Goal: Task Accomplishment & Management: Use online tool/utility

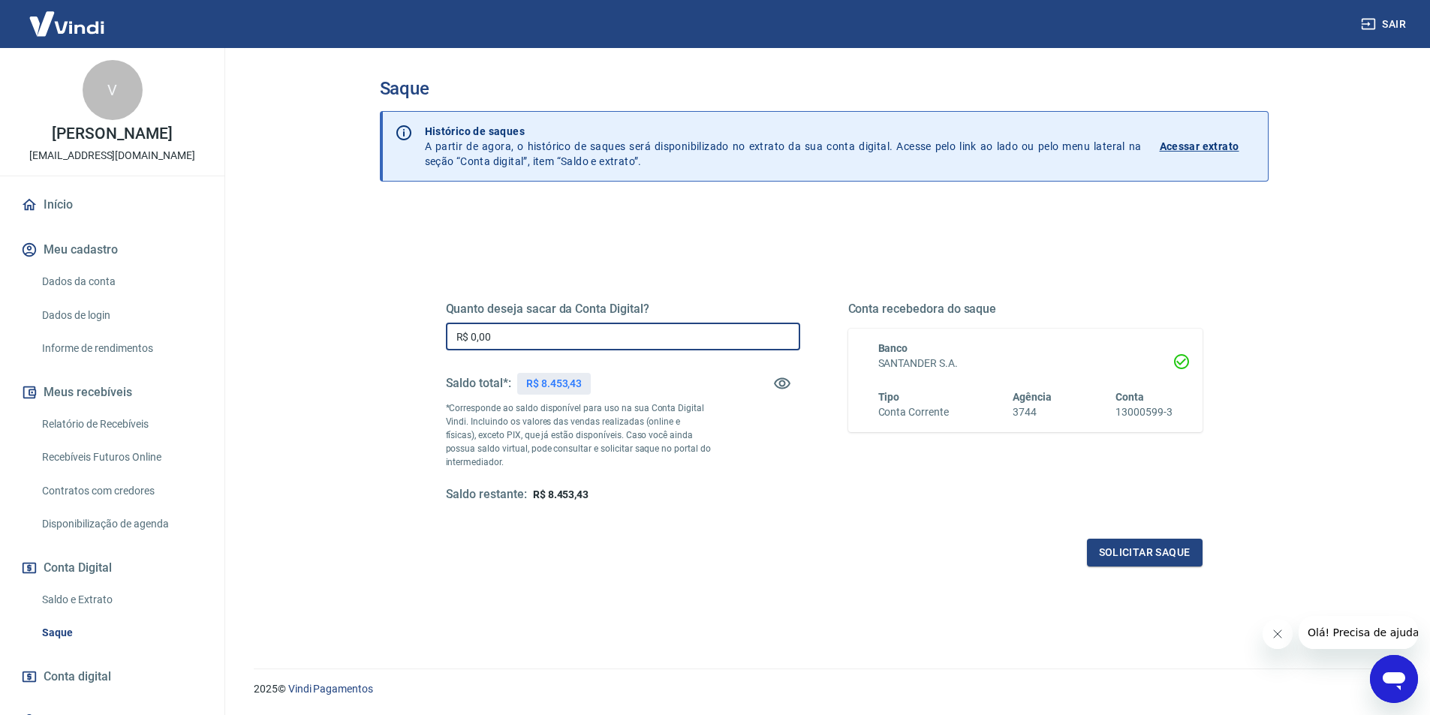
click at [736, 333] on input "R$ 0,00" at bounding box center [623, 337] width 354 height 28
type input "R$ 8.453,43"
click at [1155, 559] on button "Solicitar saque" at bounding box center [1145, 553] width 116 height 28
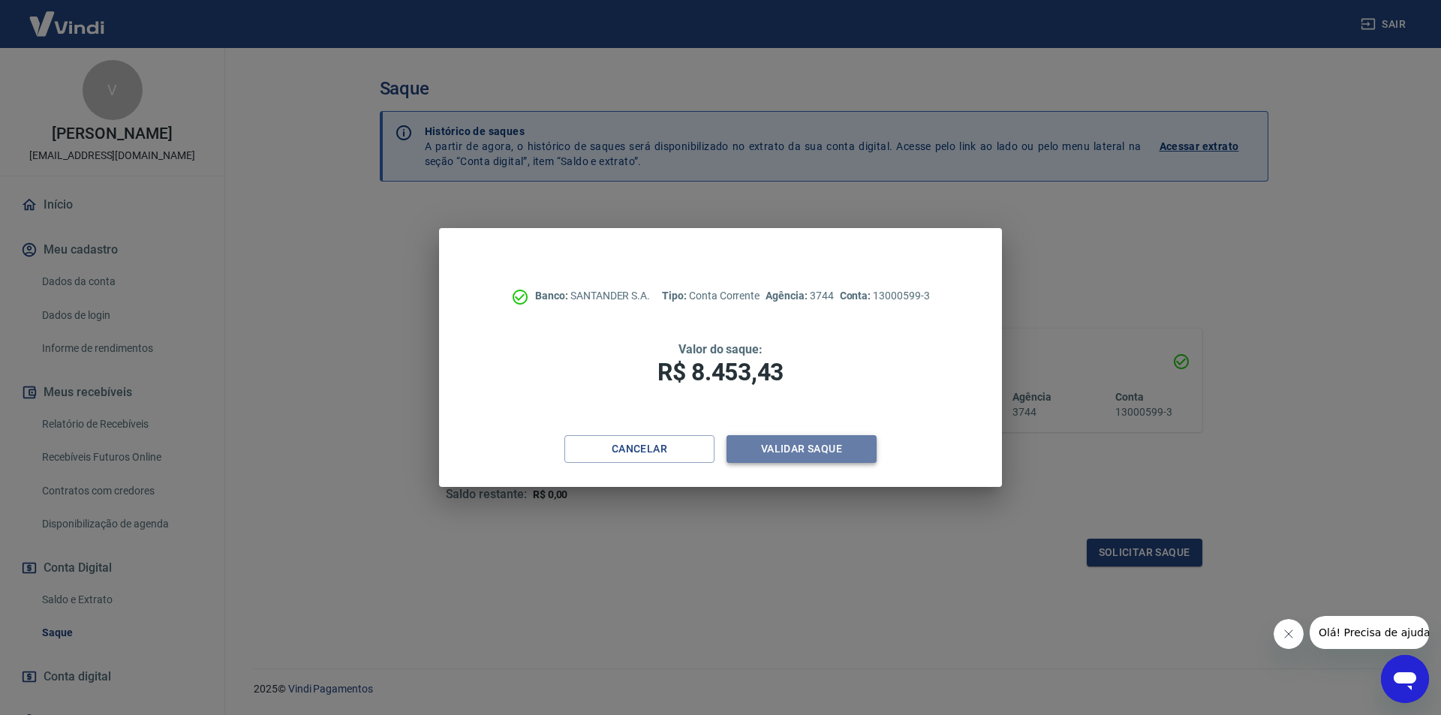
click at [826, 446] on button "Validar saque" at bounding box center [802, 449] width 150 height 28
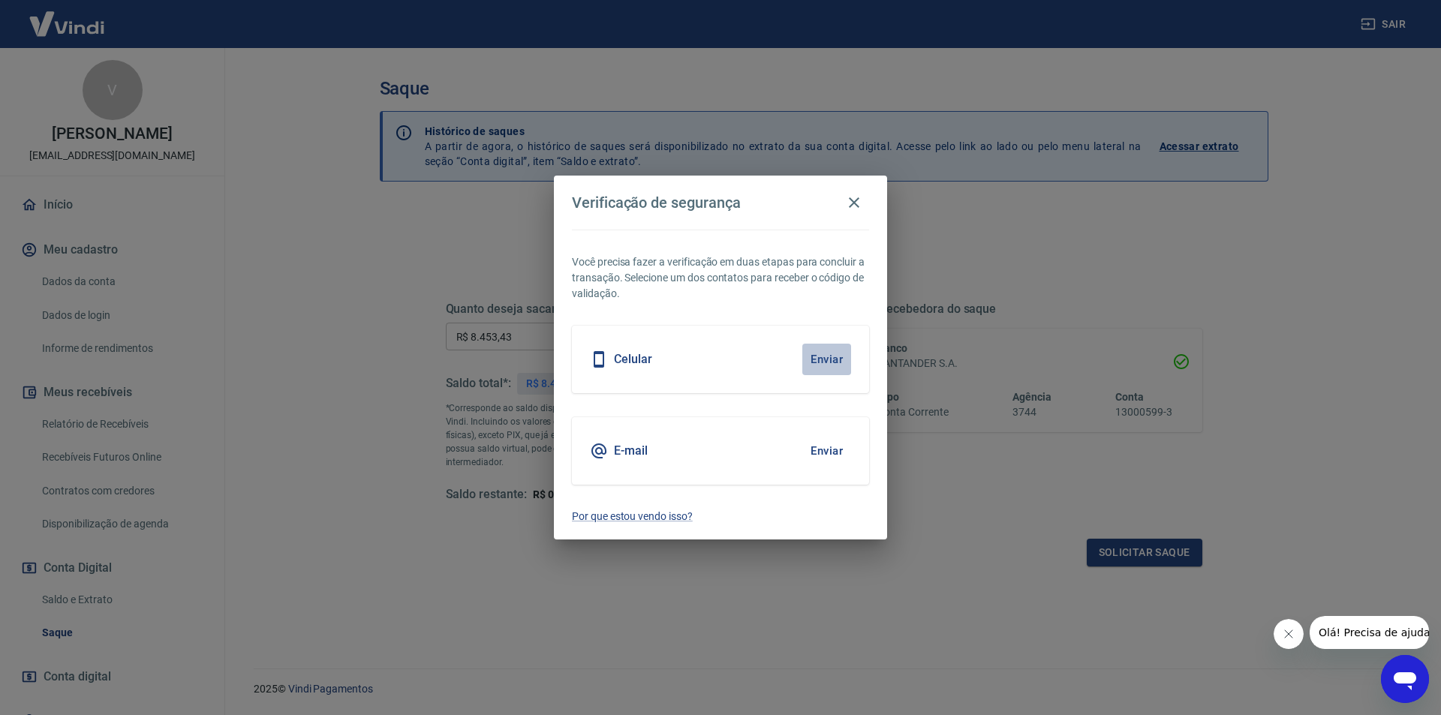
click at [816, 358] on button "Enviar" at bounding box center [826, 360] width 49 height 32
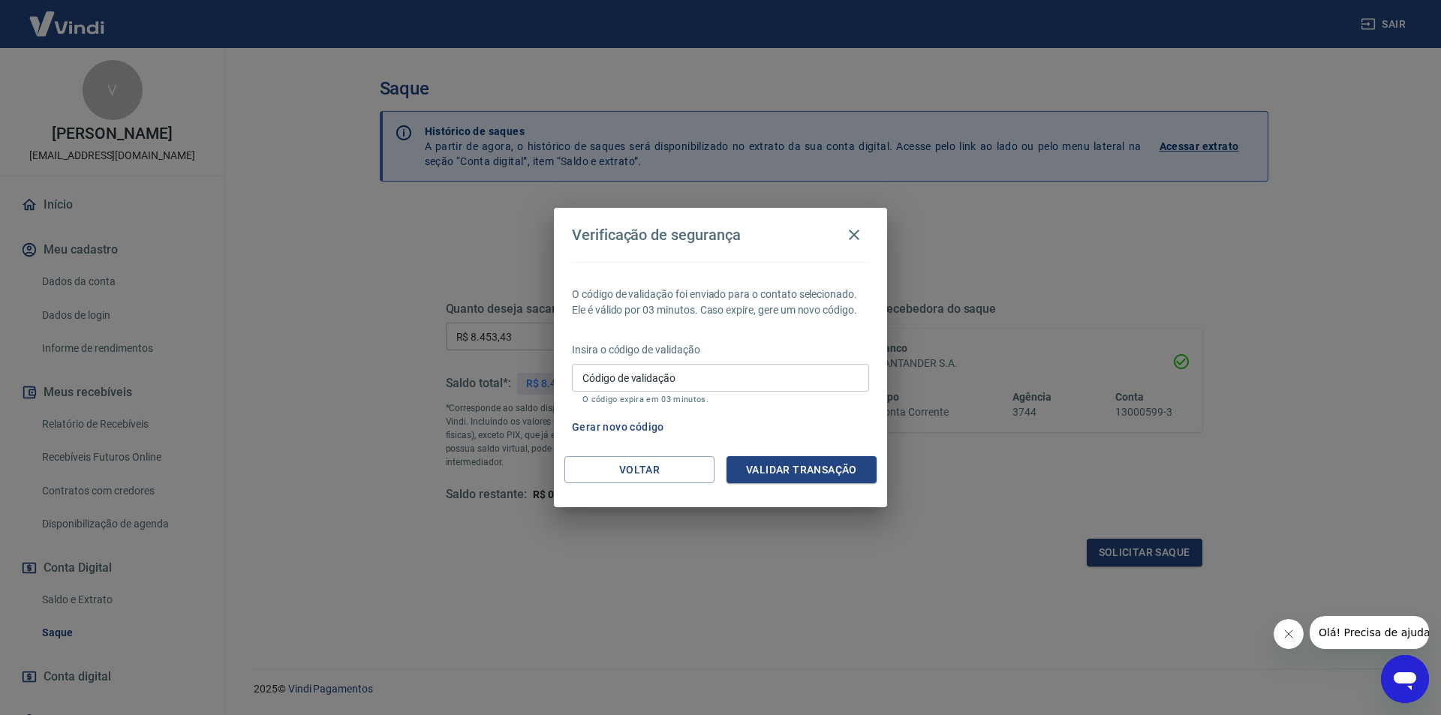
click at [784, 383] on input "Código de validação" at bounding box center [720, 378] width 297 height 28
drag, startPoint x: 796, startPoint y: 233, endPoint x: 644, endPoint y: 244, distance: 152.0
click at [644, 244] on div "Verificação de segurança" at bounding box center [720, 235] width 297 height 30
click at [1161, 260] on div "Verificação de segurança O código de validação foi enviado para o contato selec…" at bounding box center [720, 357] width 1441 height 715
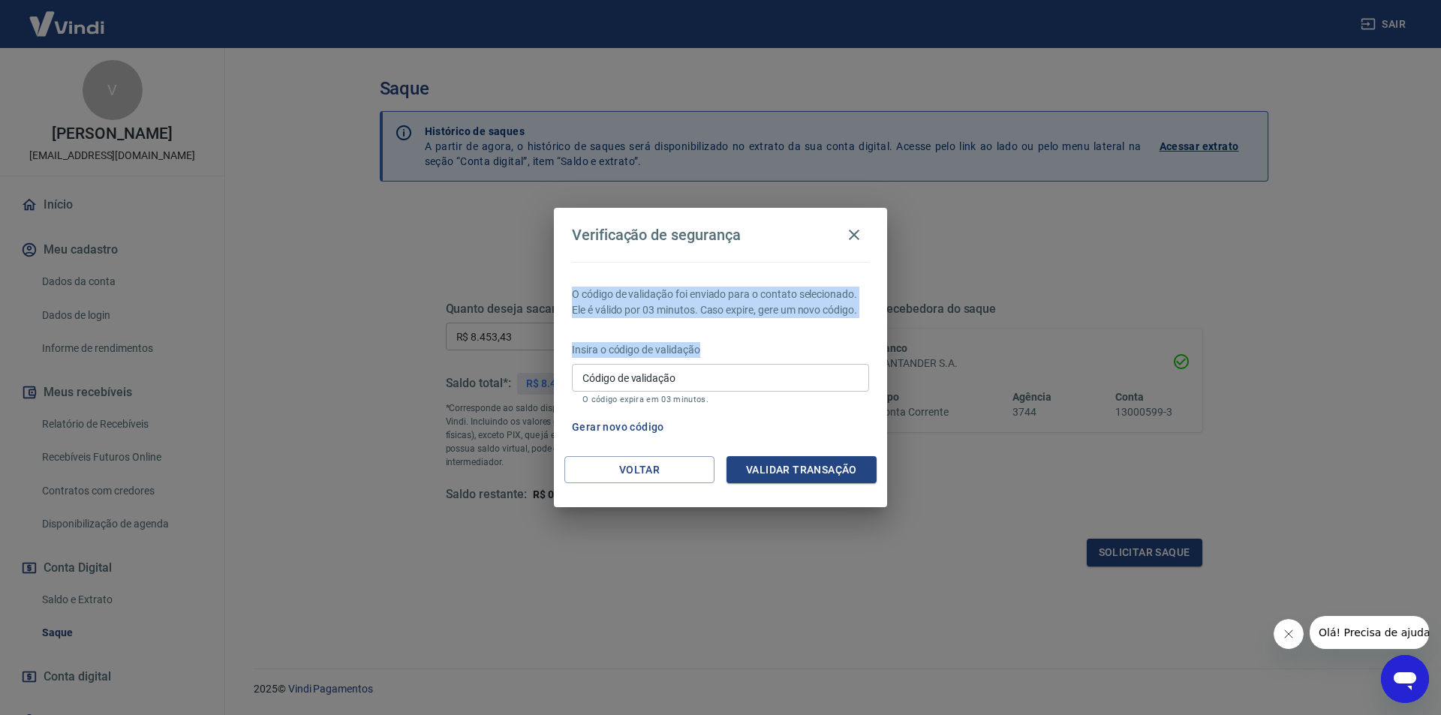
drag, startPoint x: 781, startPoint y: 230, endPoint x: 1076, endPoint y: 327, distance: 310.5
click at [1076, 327] on div "Verificação de segurança O código de validação foi enviado para o contato selec…" at bounding box center [720, 357] width 1441 height 715
click at [631, 474] on button "Voltar" at bounding box center [639, 470] width 150 height 28
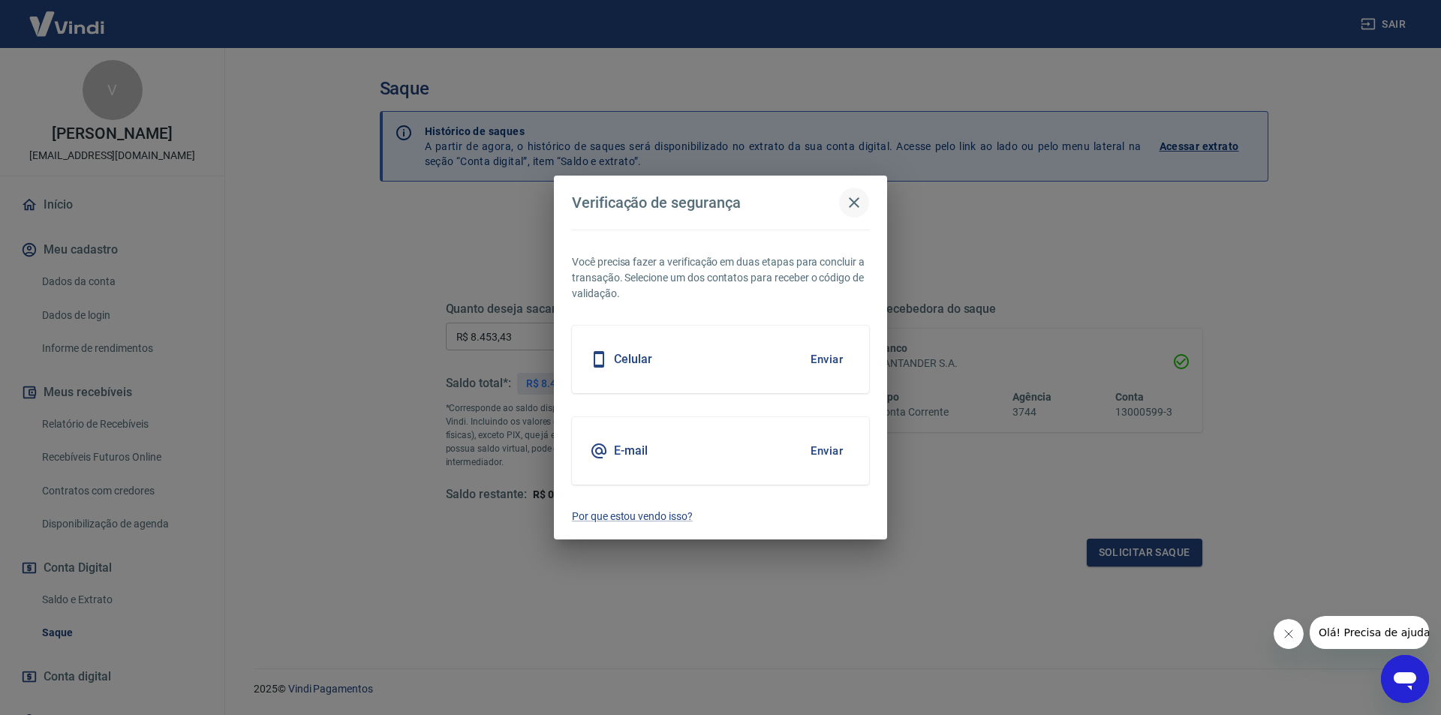
click at [851, 194] on icon "button" at bounding box center [854, 203] width 18 height 18
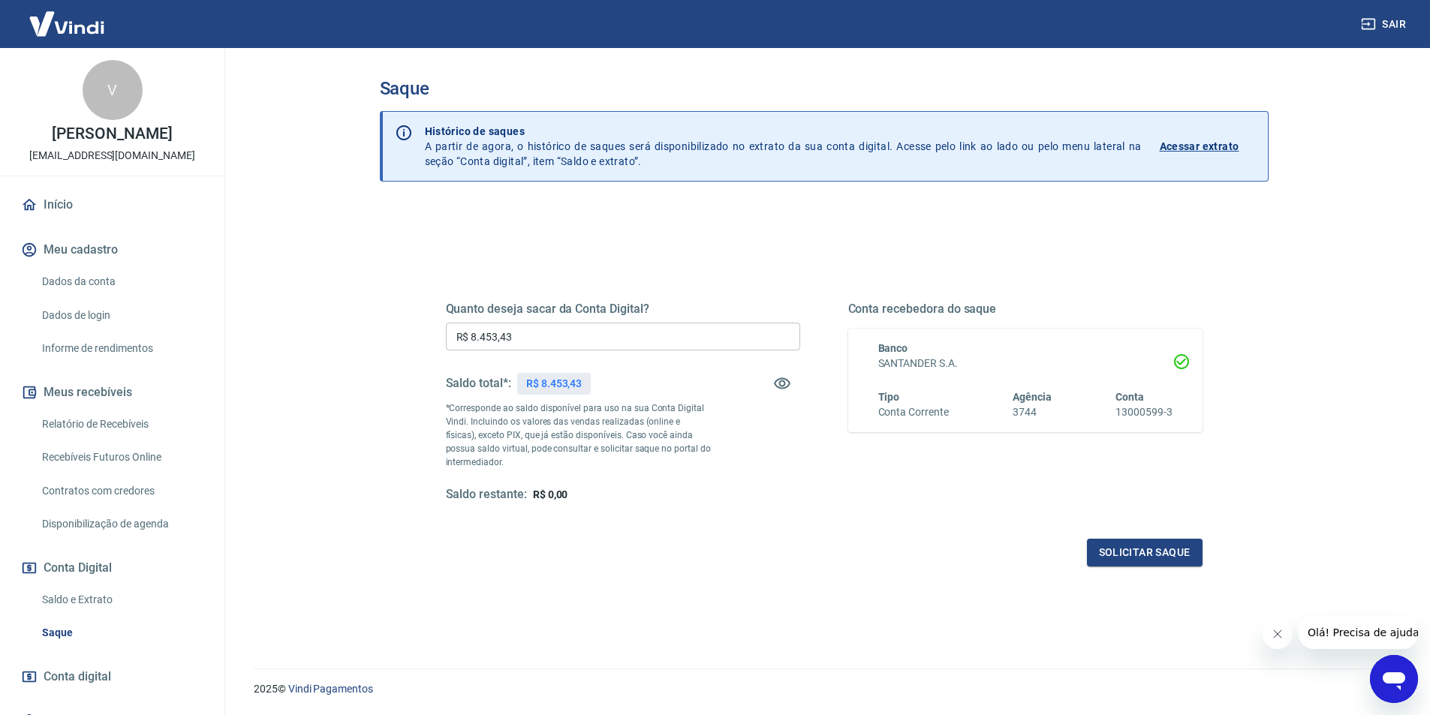
click at [701, 571] on div "Quanto deseja sacar da Conta Digital? R$ 8.453,43 ​ Saldo total*: R$ 8.453,43 *…" at bounding box center [824, 410] width 793 height 349
click at [584, 340] on input "R$ 0,00" at bounding box center [623, 337] width 354 height 28
type input "R$ 8.453,43"
click at [1166, 552] on button "Solicitar saque" at bounding box center [1145, 553] width 116 height 28
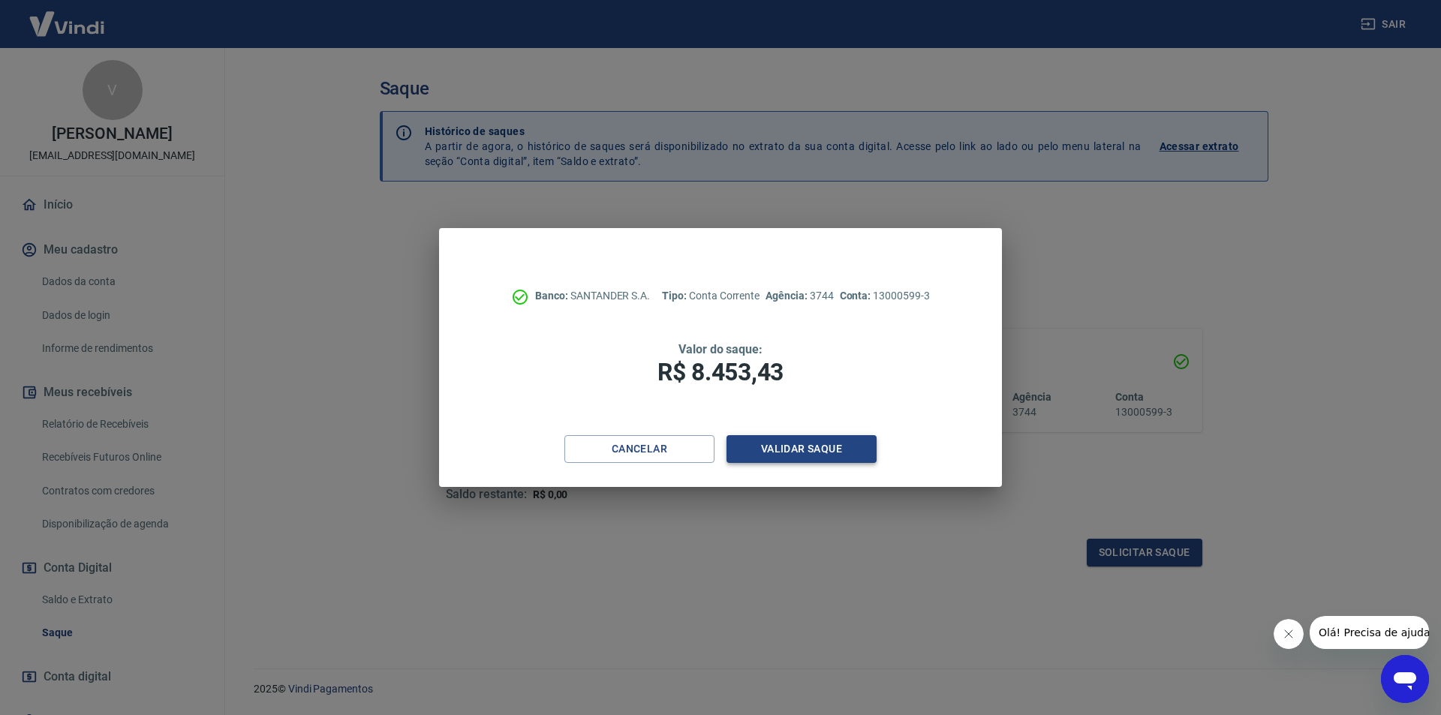
click at [798, 448] on button "Validar saque" at bounding box center [802, 449] width 150 height 28
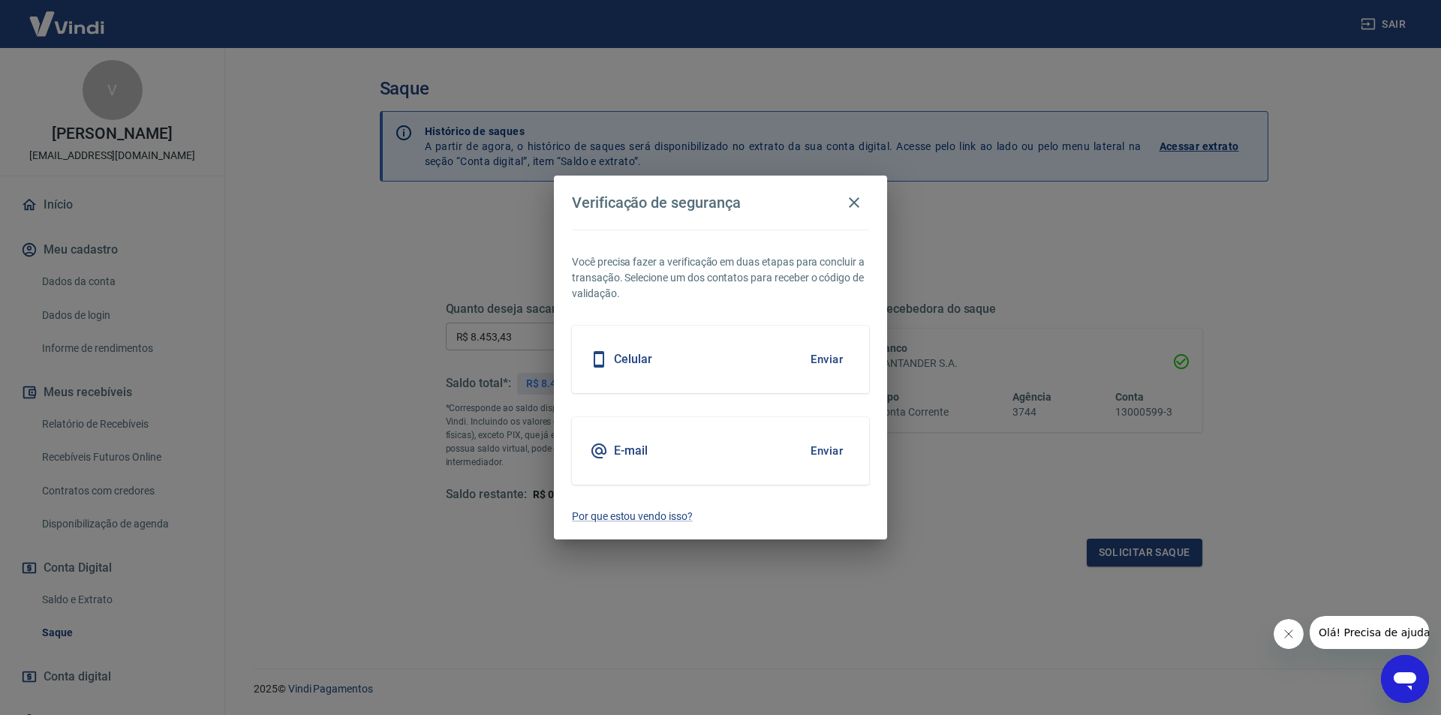
click at [775, 348] on div "Celular Enviar" at bounding box center [720, 360] width 297 height 68
click at [834, 362] on button "Enviar" at bounding box center [826, 360] width 49 height 32
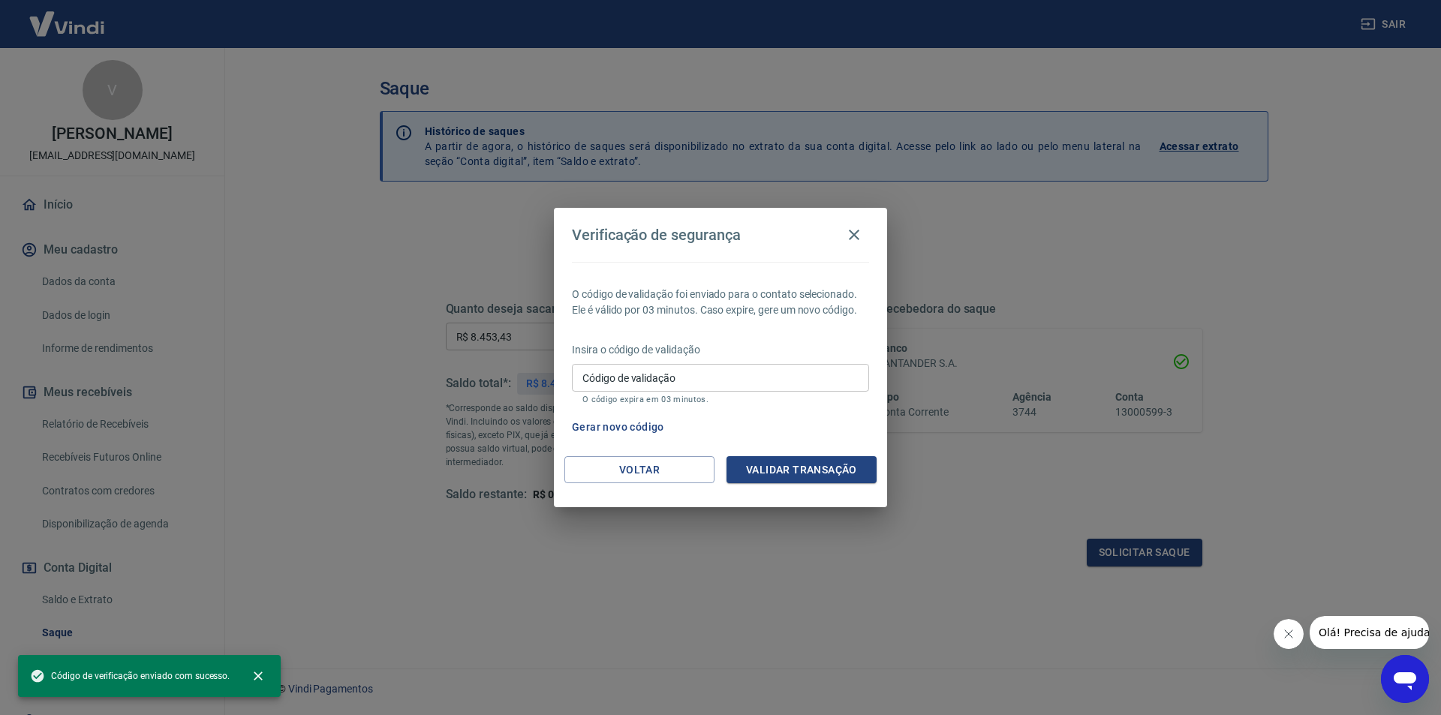
click at [755, 372] on input "Código de validação" at bounding box center [720, 378] width 297 height 28
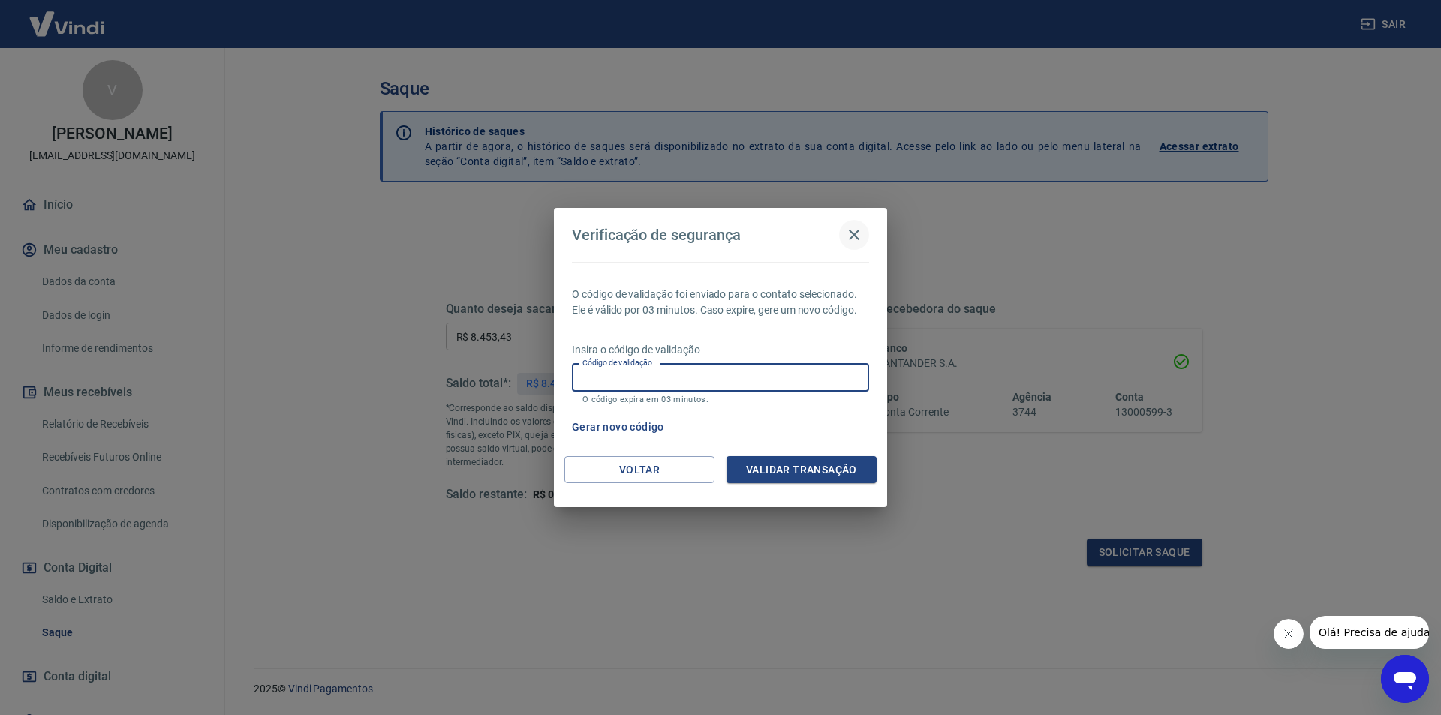
click at [857, 234] on icon "button" at bounding box center [854, 235] width 18 height 18
